Goal: Information Seeking & Learning: Find contact information

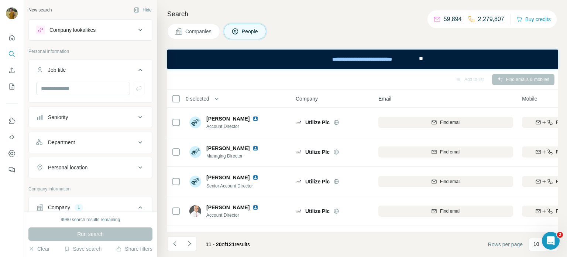
scroll to position [171, 45]
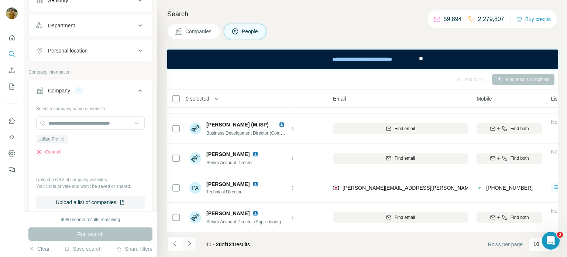
click at [189, 247] on icon "Navigate to next page" at bounding box center [189, 243] width 7 height 7
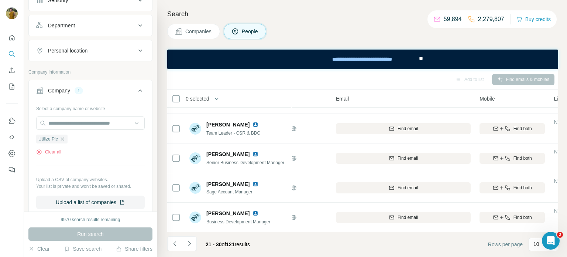
scroll to position [171, 41]
click at [189, 242] on icon "Navigate to next page" at bounding box center [189, 243] width 7 height 7
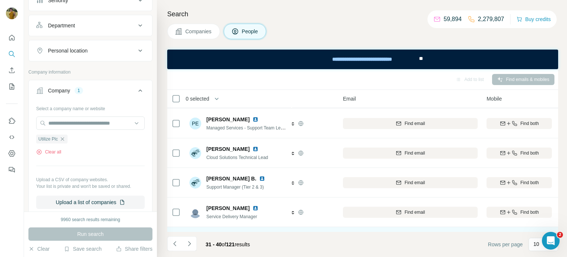
scroll to position [171, 35]
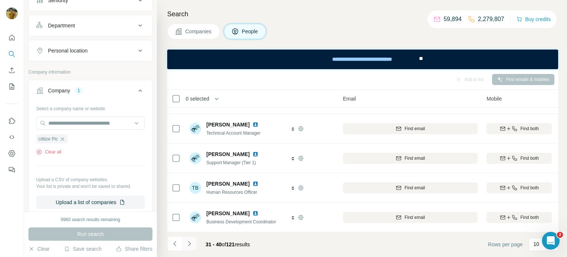
click at [182, 243] on button "Navigate to next page" at bounding box center [189, 243] width 15 height 15
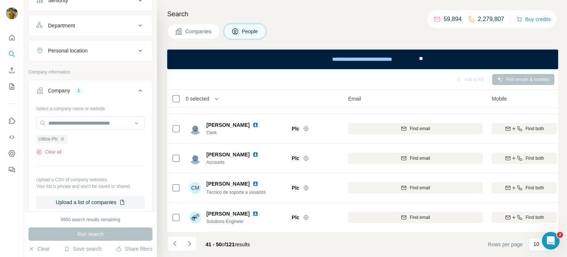
scroll to position [171, 30]
click at [63, 140] on icon "button" at bounding box center [62, 139] width 6 height 6
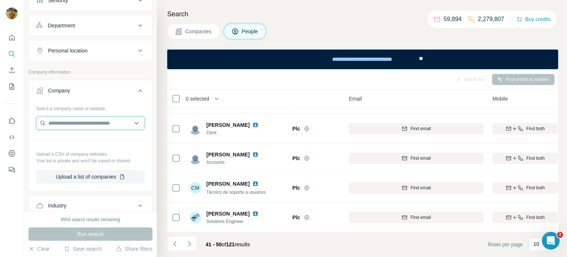
click at [60, 122] on input "text" at bounding box center [90, 122] width 109 height 13
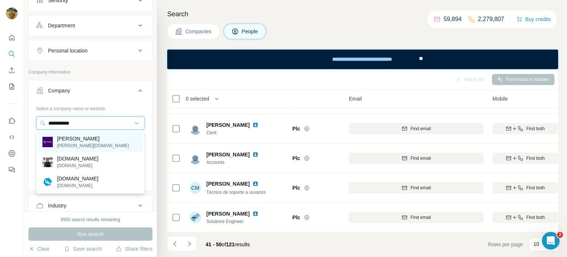
type input "**********"
click at [82, 141] on p "[PERSON_NAME]" at bounding box center [93, 138] width 72 height 7
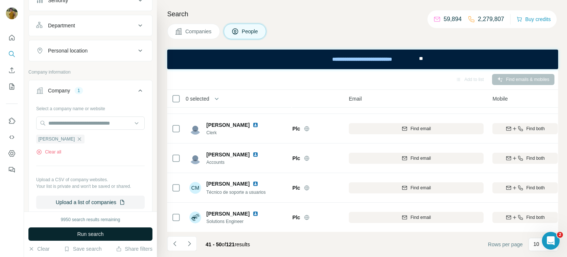
click at [85, 235] on span "Run search" at bounding box center [90, 233] width 27 height 7
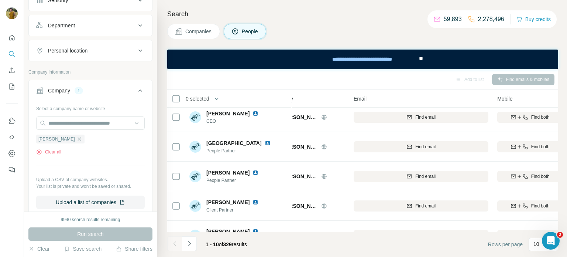
scroll to position [91, 25]
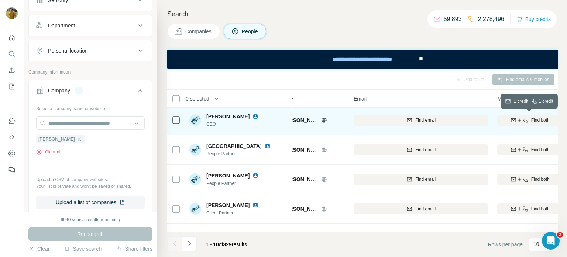
click at [545, 120] on span "Find both" at bounding box center [540, 120] width 18 height 7
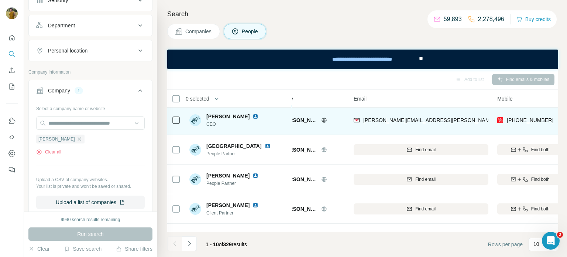
click at [428, 124] on div "[PERSON_NAME][EMAIL_ADDRESS][PERSON_NAME][PERSON_NAME][DOMAIN_NAME]" at bounding box center [421, 120] width 135 height 20
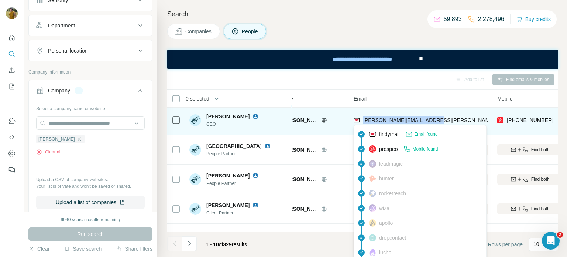
drag, startPoint x: 429, startPoint y: 116, endPoint x: 362, endPoint y: 119, distance: 66.9
click at [362, 119] on div "[PERSON_NAME][EMAIL_ADDRESS][PERSON_NAME][PERSON_NAME][DOMAIN_NAME]" at bounding box center [421, 120] width 135 height 20
copy span "[PERSON_NAME][EMAIL_ADDRESS][PERSON_NAME][PERSON_NAME][DOMAIN_NAME]"
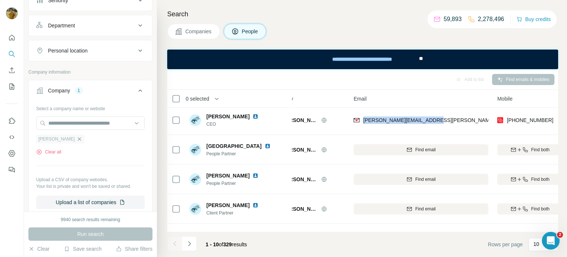
click at [76, 138] on icon "button" at bounding box center [79, 139] width 6 height 6
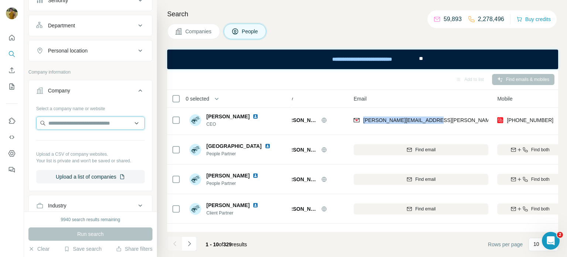
click at [57, 120] on input "text" at bounding box center [90, 122] width 109 height 13
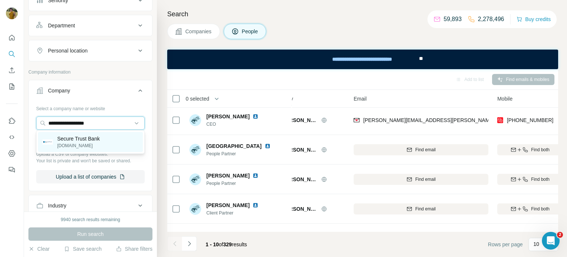
type input "**********"
click at [75, 145] on p "[DOMAIN_NAME]" at bounding box center [78, 145] width 42 height 7
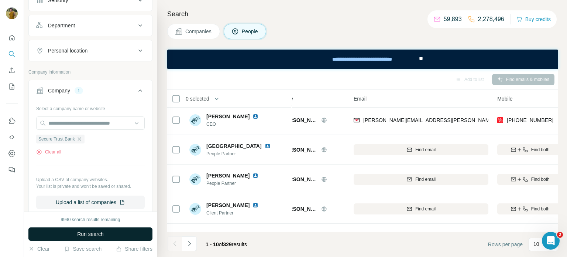
click at [82, 232] on span "Run search" at bounding box center [90, 233] width 27 height 7
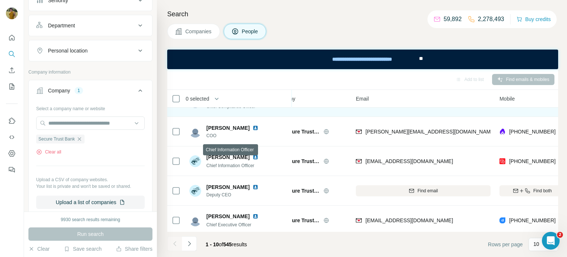
scroll to position [171, 21]
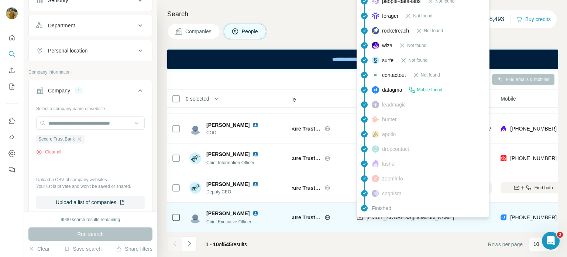
drag, startPoint x: 414, startPoint y: 220, endPoint x: 365, endPoint y: 219, distance: 48.7
click at [365, 219] on div "[EMAIL_ADDRESS][DOMAIN_NAME]" at bounding box center [424, 217] width 135 height 20
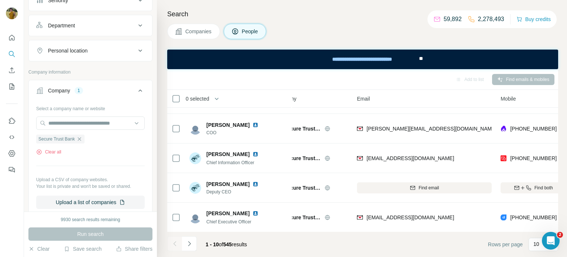
scroll to position [139, 20]
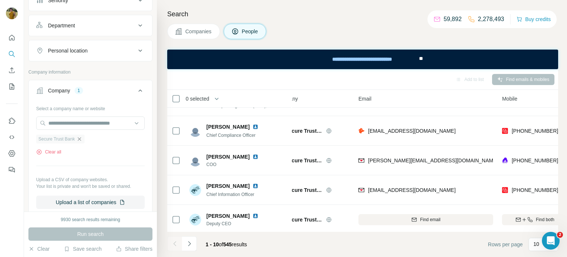
click at [81, 137] on icon "button" at bounding box center [79, 138] width 3 height 3
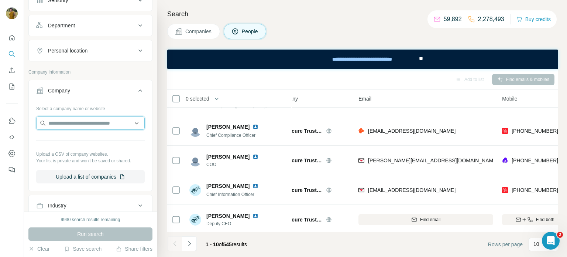
click at [69, 122] on input "text" at bounding box center [90, 122] width 109 height 13
type input "*******"
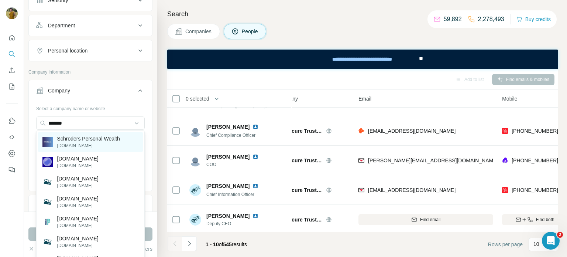
click at [90, 141] on p "Schroders Personal Wealth" at bounding box center [88, 138] width 63 height 7
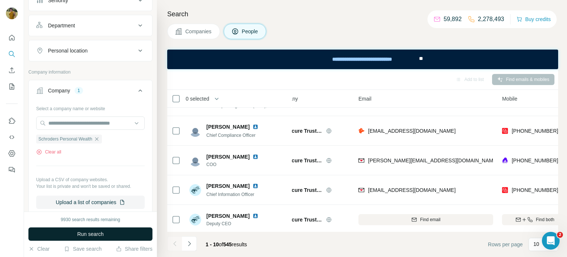
click at [80, 232] on span "Run search" at bounding box center [90, 233] width 27 height 7
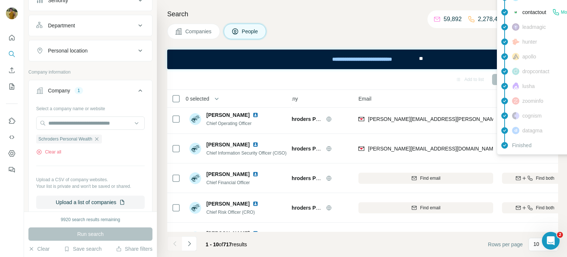
scroll to position [151, 25]
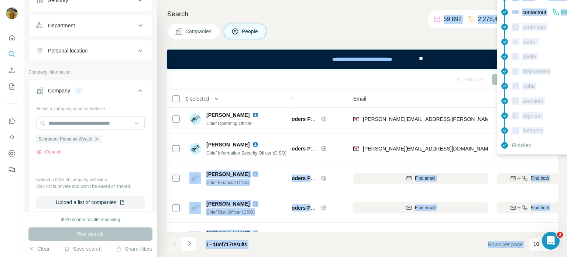
drag, startPoint x: 553, startPoint y: 148, endPoint x: 511, endPoint y: 151, distance: 42.5
click at [511, 151] on body "New search Hide Company lookalikes Personal information Job title Seniority Dep…" at bounding box center [283, 156] width 567 height 312
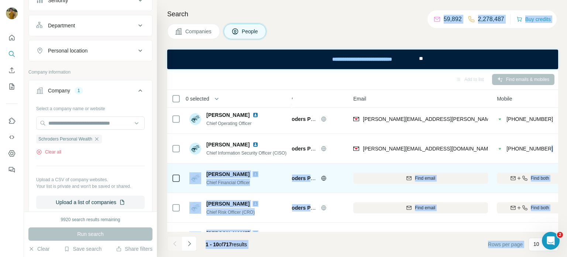
click at [499, 163] on td "Find both" at bounding box center [529, 178] width 74 height 30
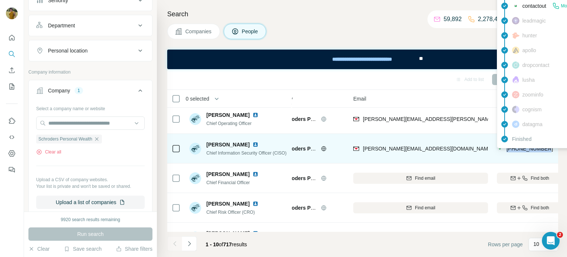
drag, startPoint x: 553, startPoint y: 148, endPoint x: 506, endPoint y: 148, distance: 47.2
click at [506, 148] on div "[PHONE_NUMBER]" at bounding box center [529, 148] width 65 height 20
copy span "[PHONE_NUMBER]"
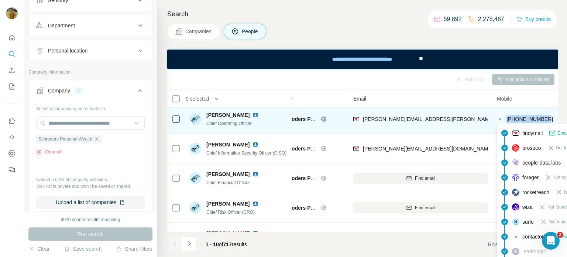
drag, startPoint x: 550, startPoint y: 119, endPoint x: 507, endPoint y: 119, distance: 42.8
click at [507, 119] on div "[PHONE_NUMBER]" at bounding box center [529, 119] width 65 height 20
copy span "[PHONE_NUMBER]"
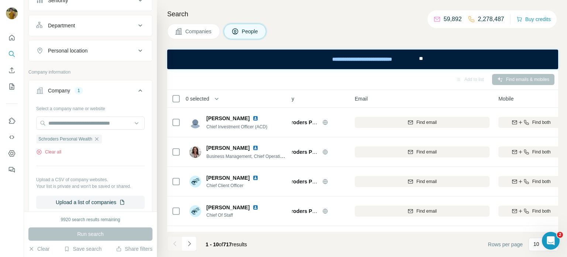
scroll to position [0, 23]
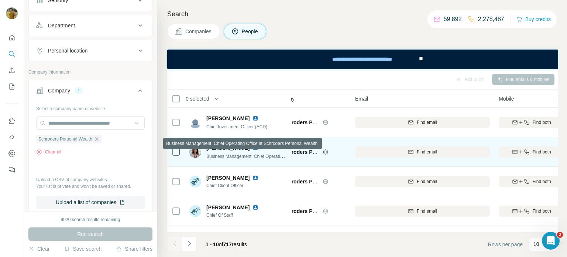
click at [285, 156] on span "Business Management, Chief Operating Office at Schroders Personal Wealth" at bounding box center [281, 156] width 151 height 6
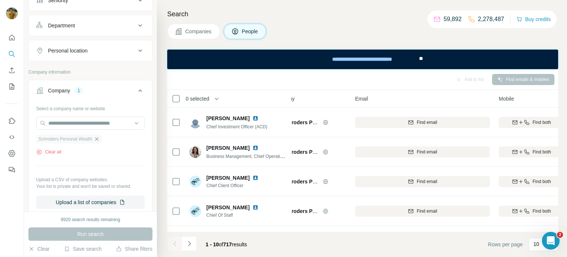
click at [100, 138] on icon "button" at bounding box center [97, 139] width 6 height 6
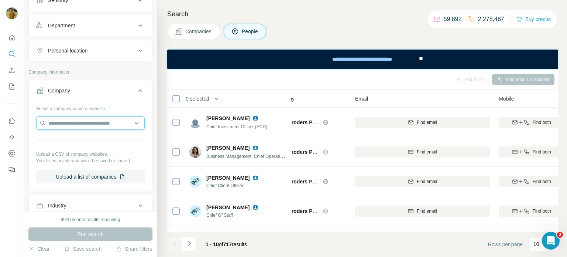
click at [80, 123] on input "text" at bounding box center [90, 122] width 109 height 13
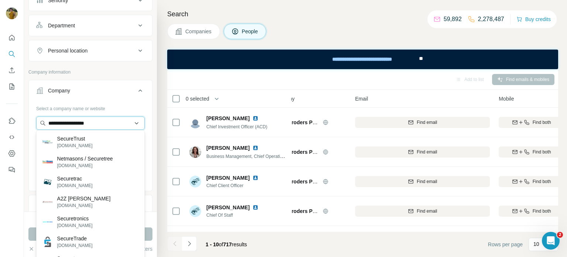
type input "**********"
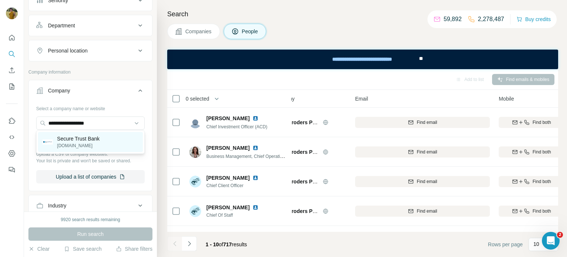
click at [76, 142] on p "[DOMAIN_NAME]" at bounding box center [78, 145] width 42 height 7
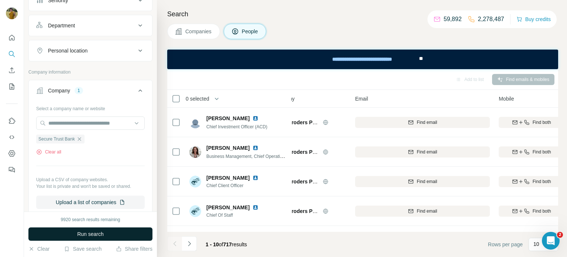
click at [89, 234] on span "Run search" at bounding box center [90, 233] width 27 height 7
